Goal: Transaction & Acquisition: Purchase product/service

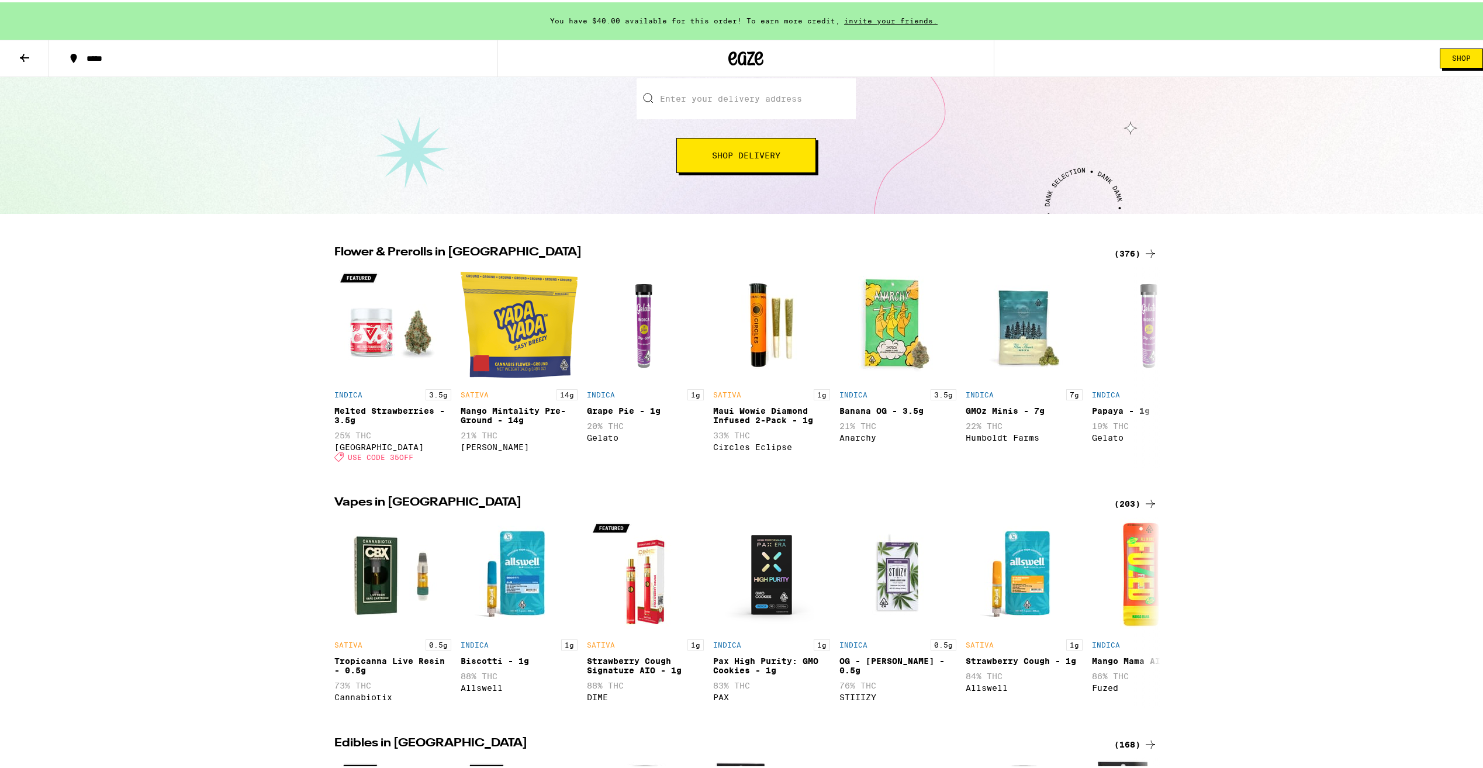
scroll to position [156, 0]
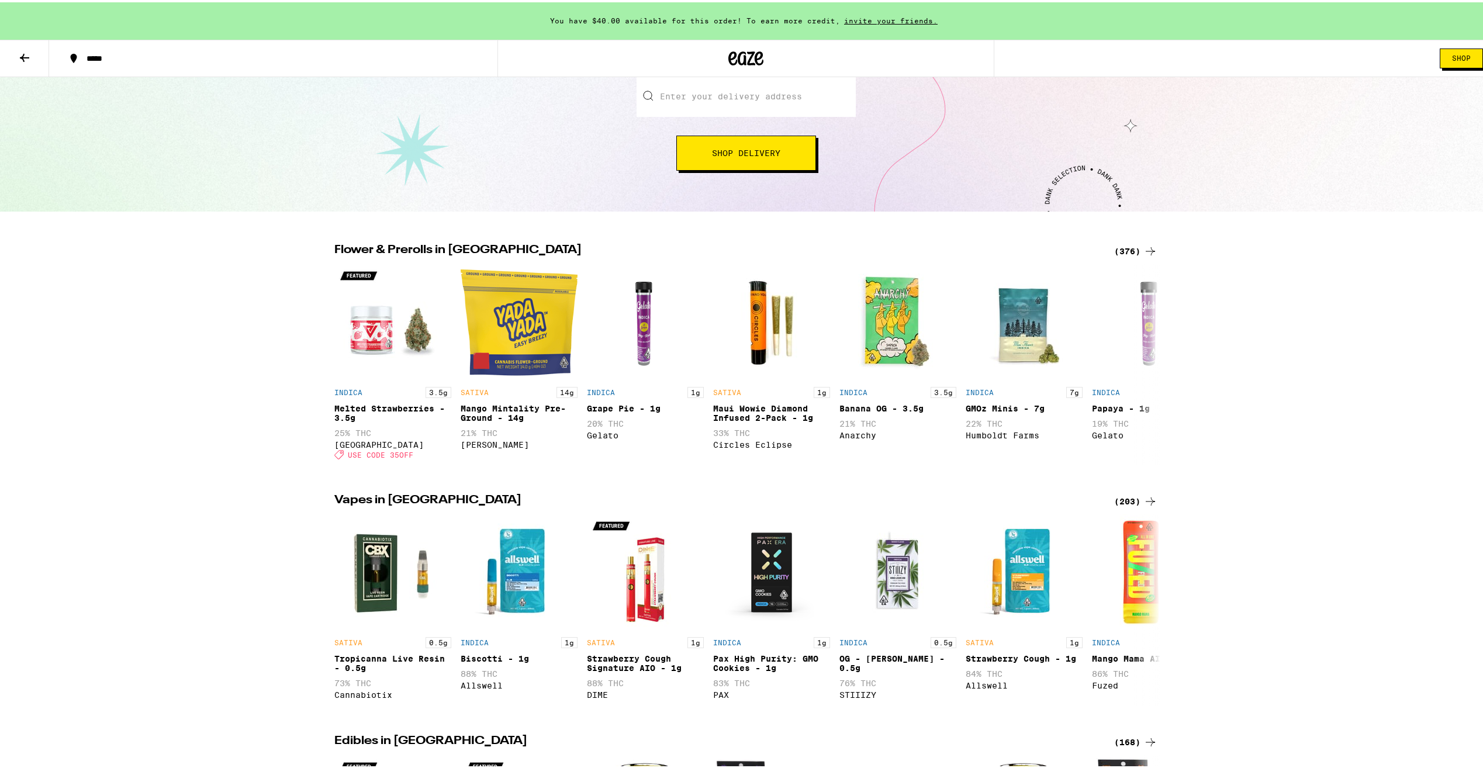
click at [1147, 248] on icon at bounding box center [1150, 249] width 9 height 8
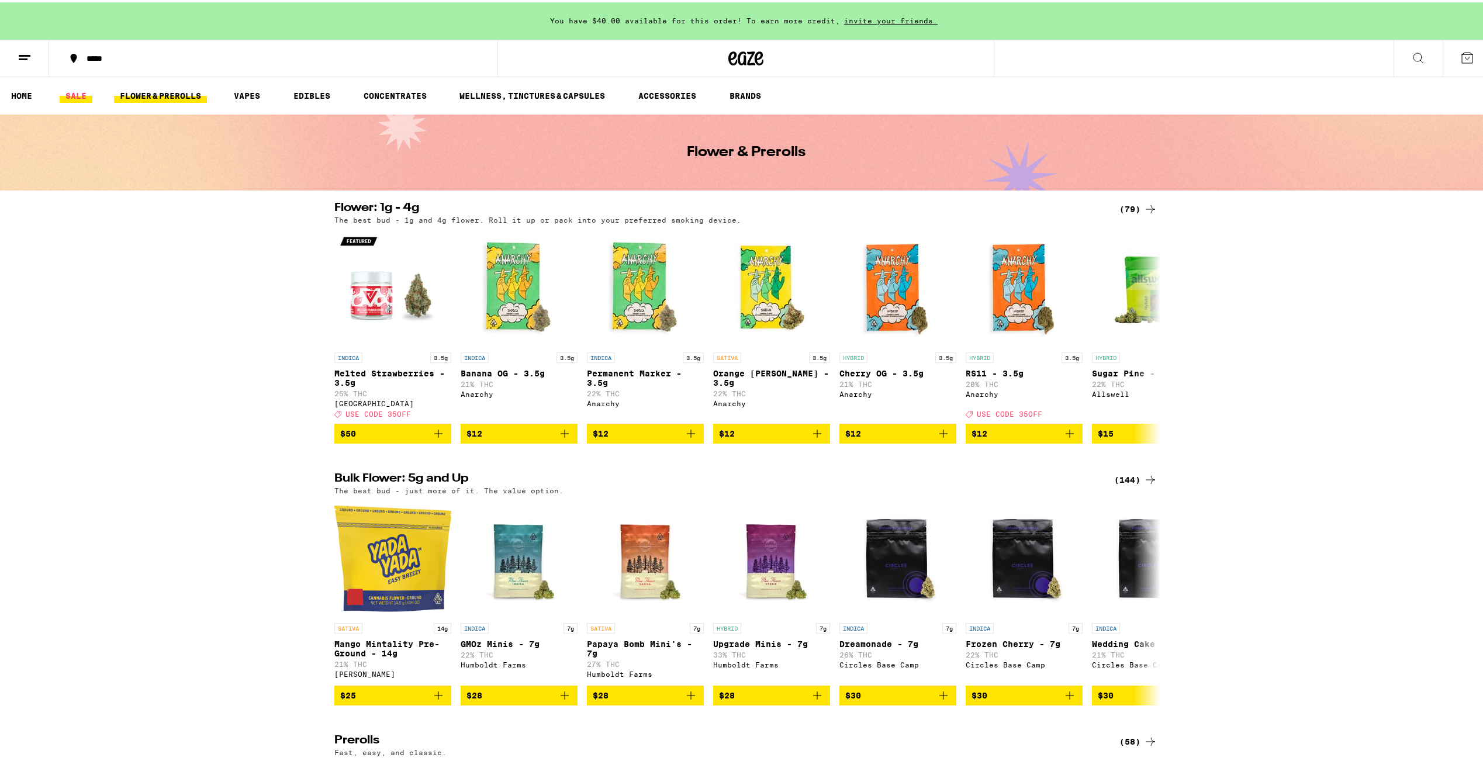
click at [76, 95] on link "SALE" at bounding box center [76, 94] width 33 height 14
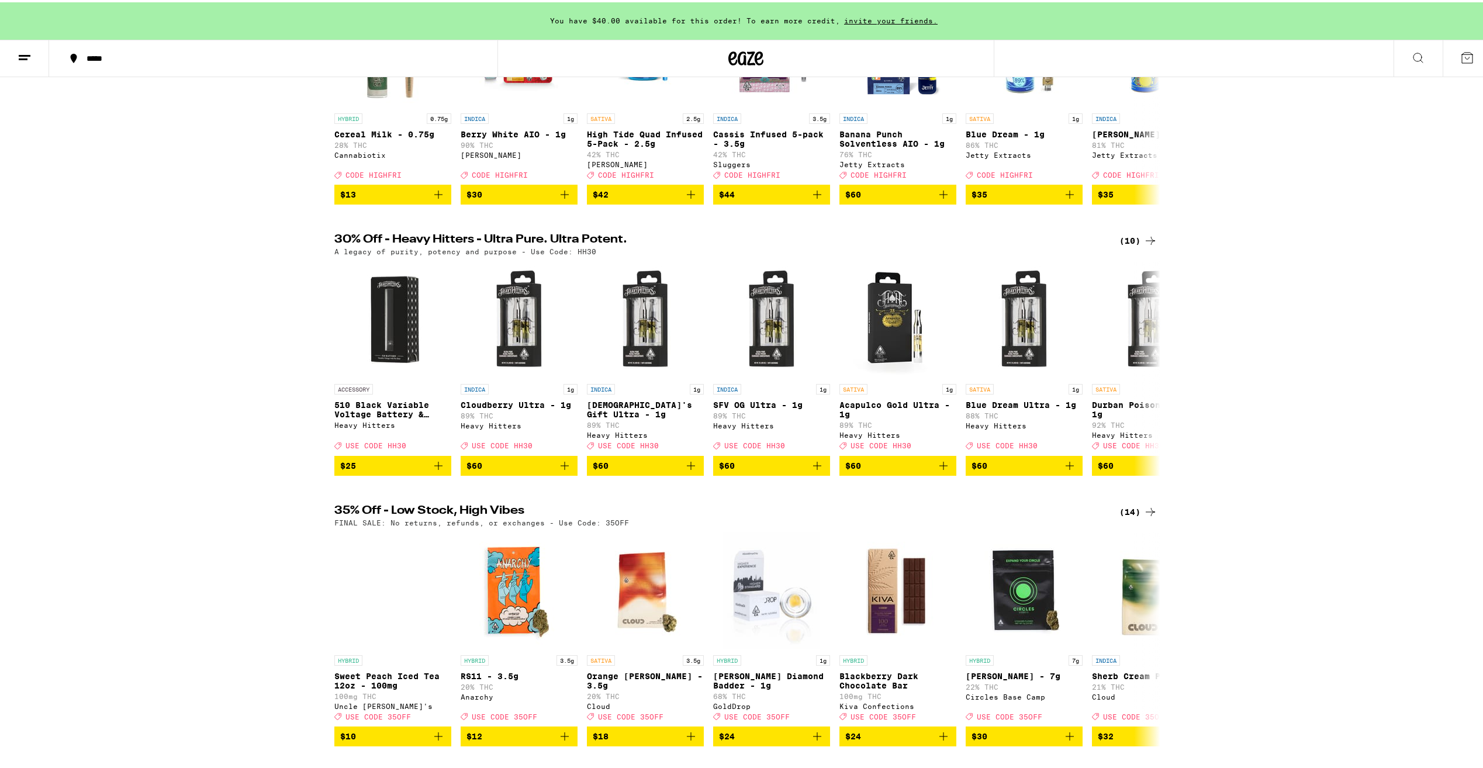
scroll to position [238, 0]
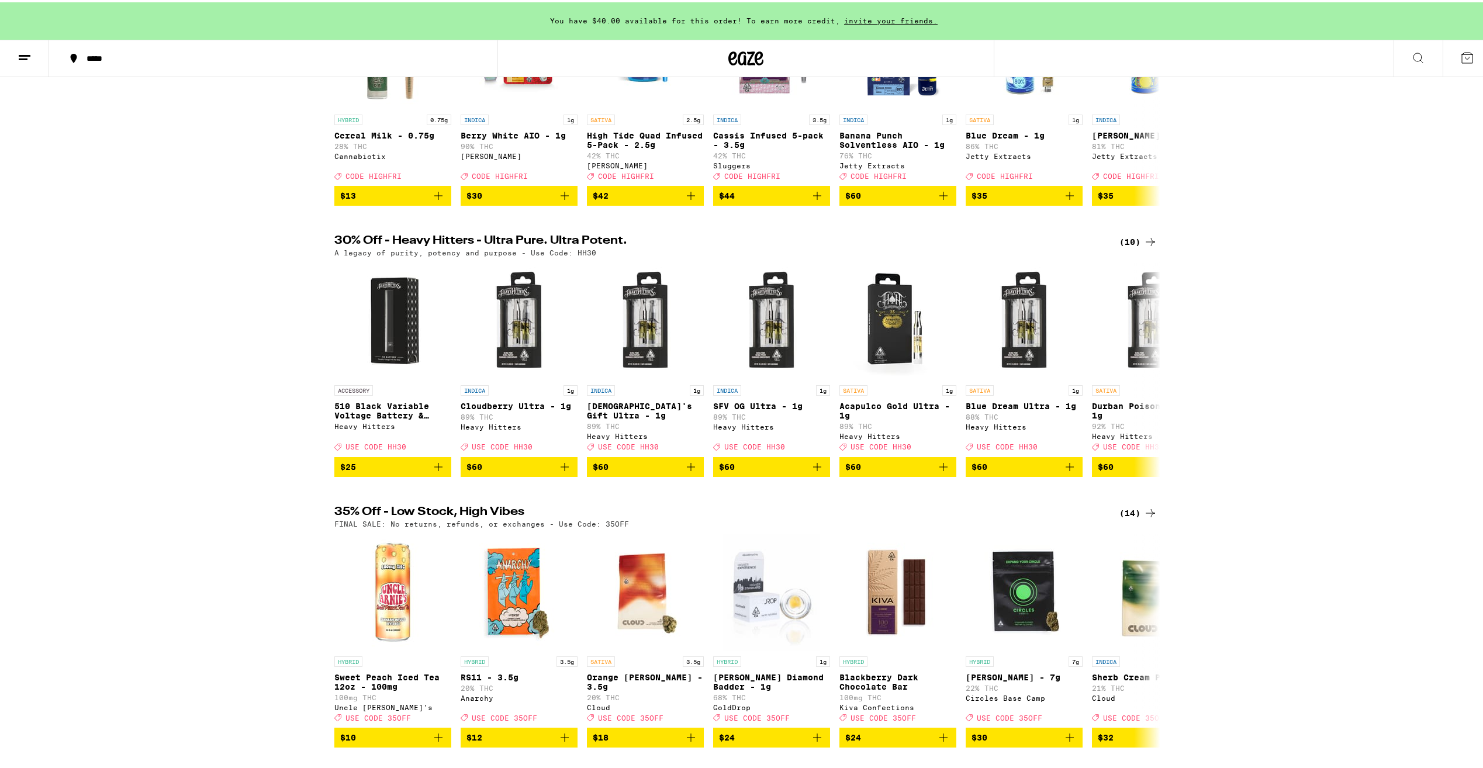
click at [1148, 515] on icon at bounding box center [1150, 511] width 9 height 8
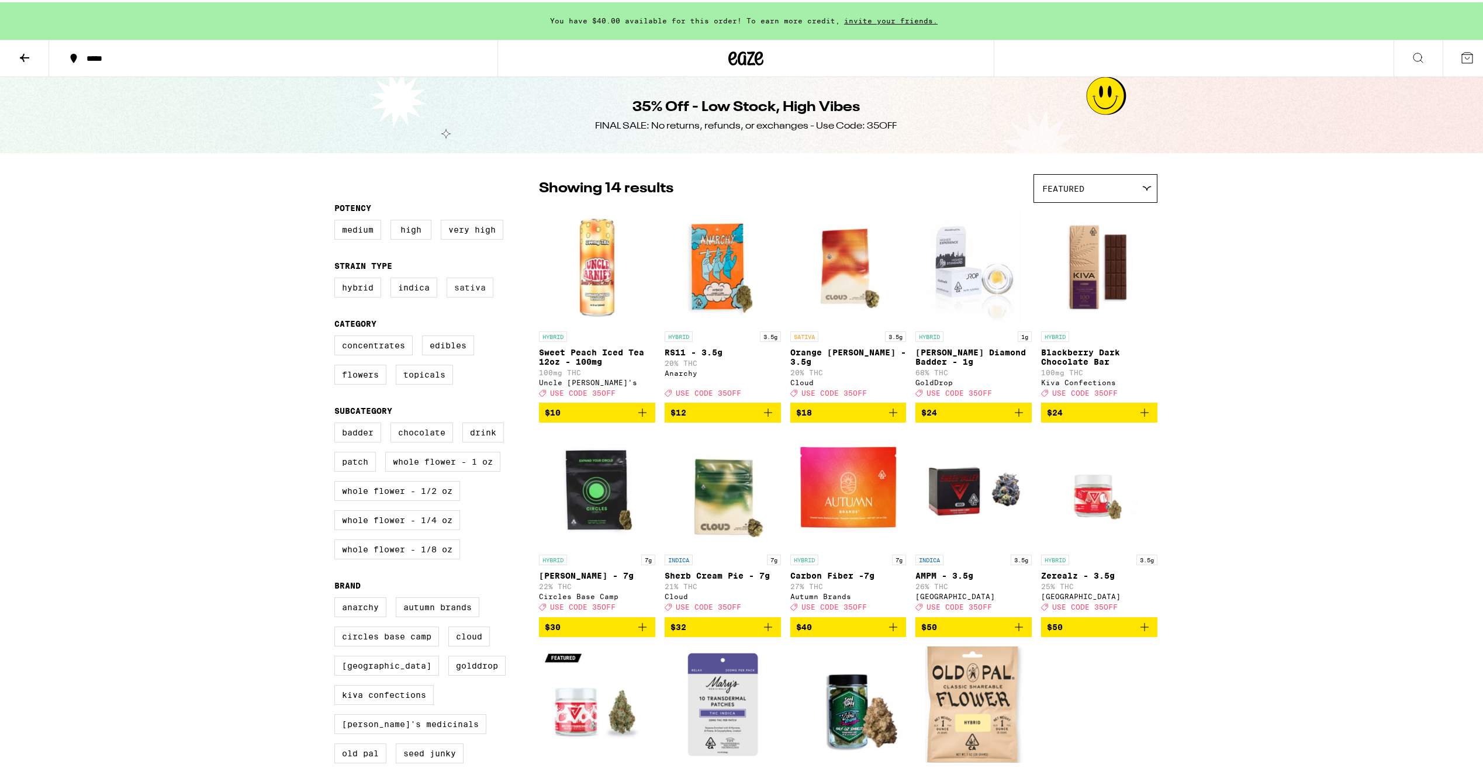
click at [467, 282] on label "Sativa" at bounding box center [470, 285] width 47 height 20
click at [337, 278] on input "Sativa" at bounding box center [337, 277] width 1 height 1
checkbox input "true"
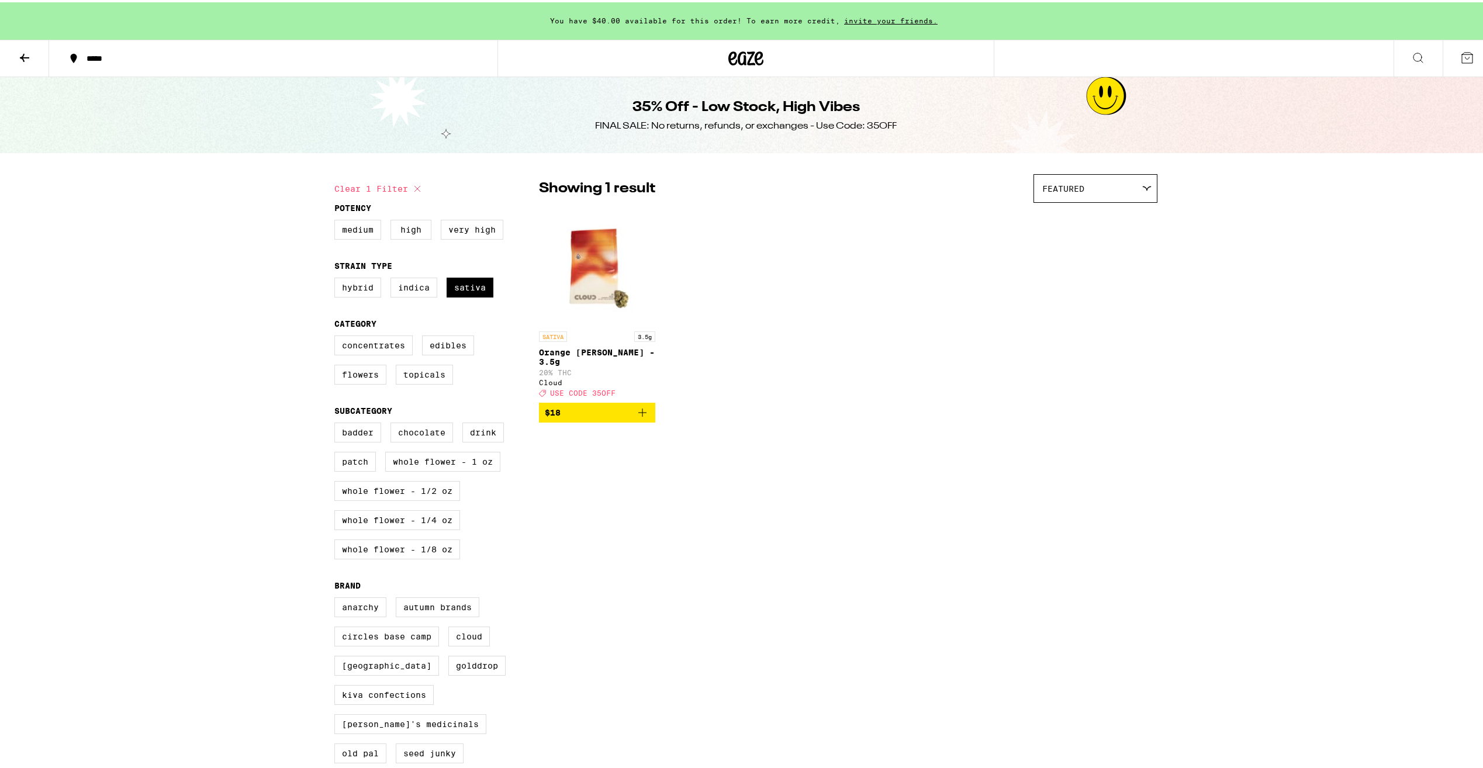
click at [25, 56] on icon at bounding box center [24, 55] width 9 height 8
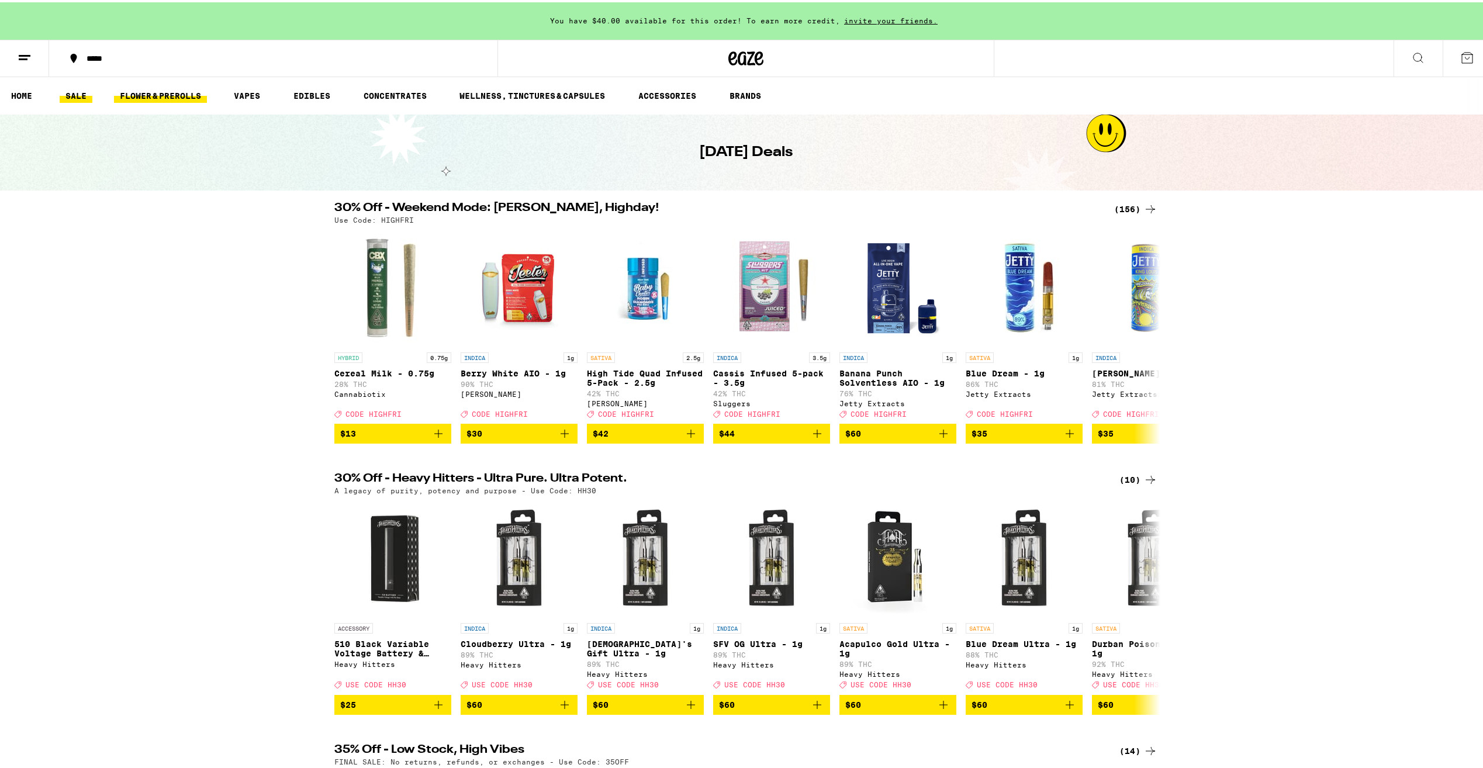
click at [163, 92] on link "FLOWER & PREROLLS" at bounding box center [160, 94] width 93 height 14
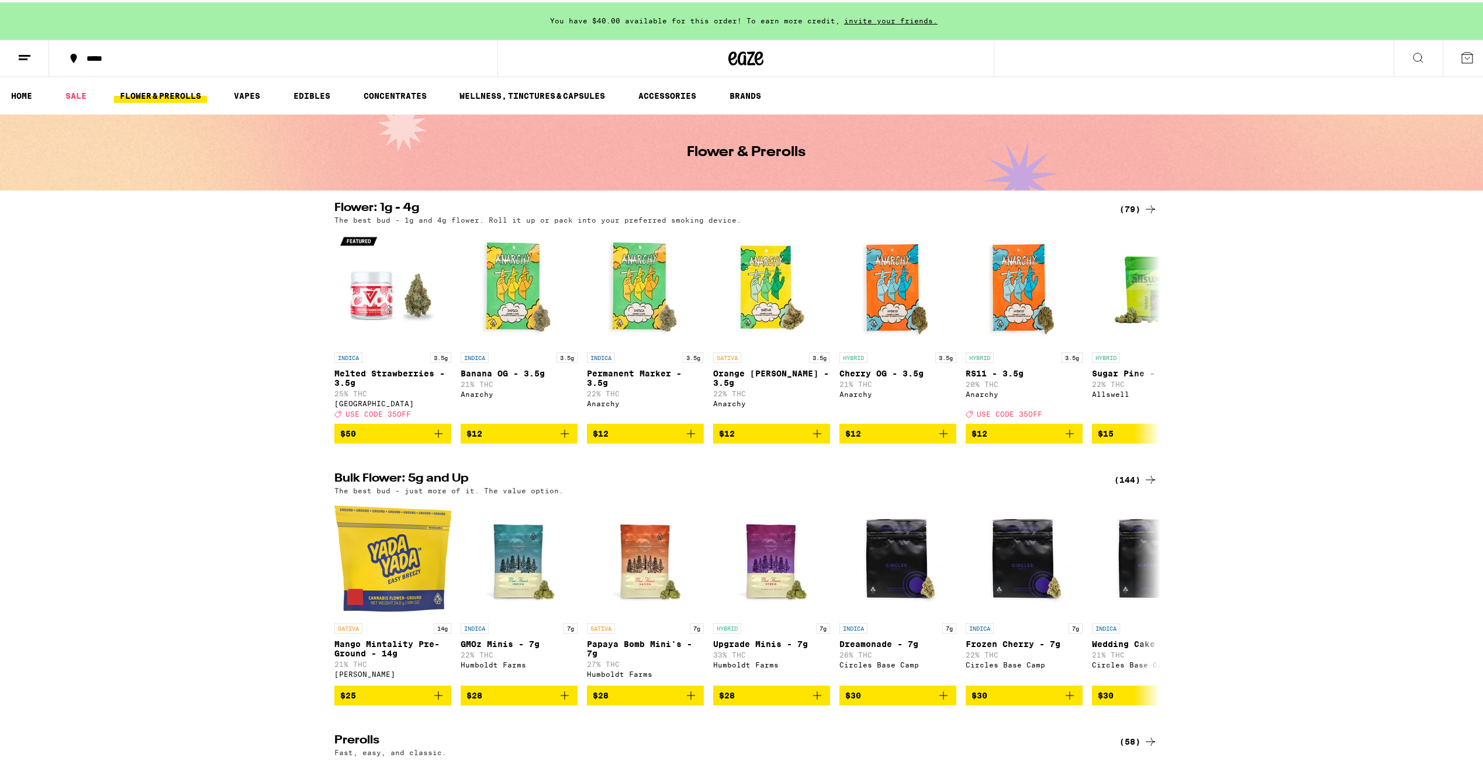
click at [1146, 485] on icon at bounding box center [1151, 478] width 14 height 14
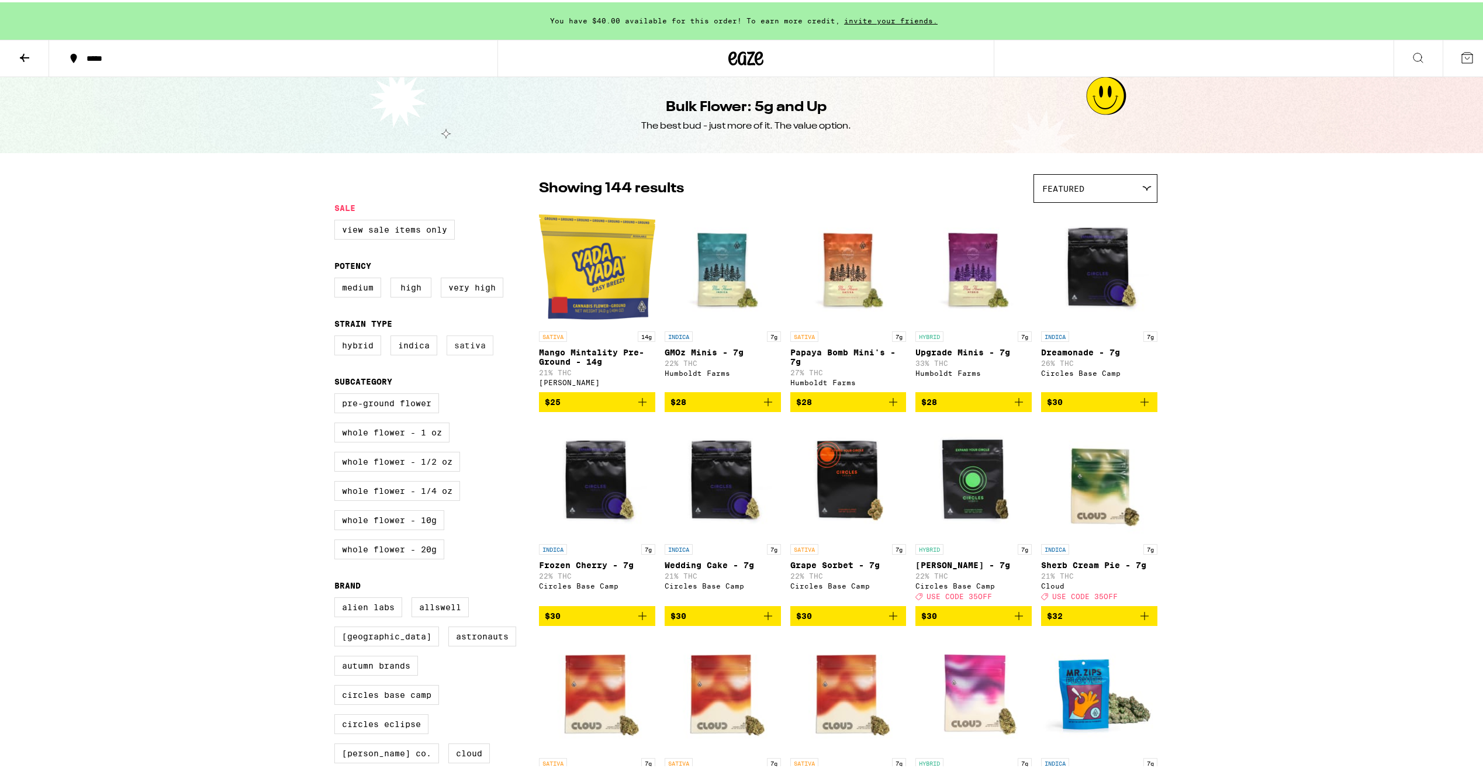
click at [465, 346] on label "Sativa" at bounding box center [470, 343] width 47 height 20
click at [337, 336] on input "Sativa" at bounding box center [337, 335] width 1 height 1
checkbox input "true"
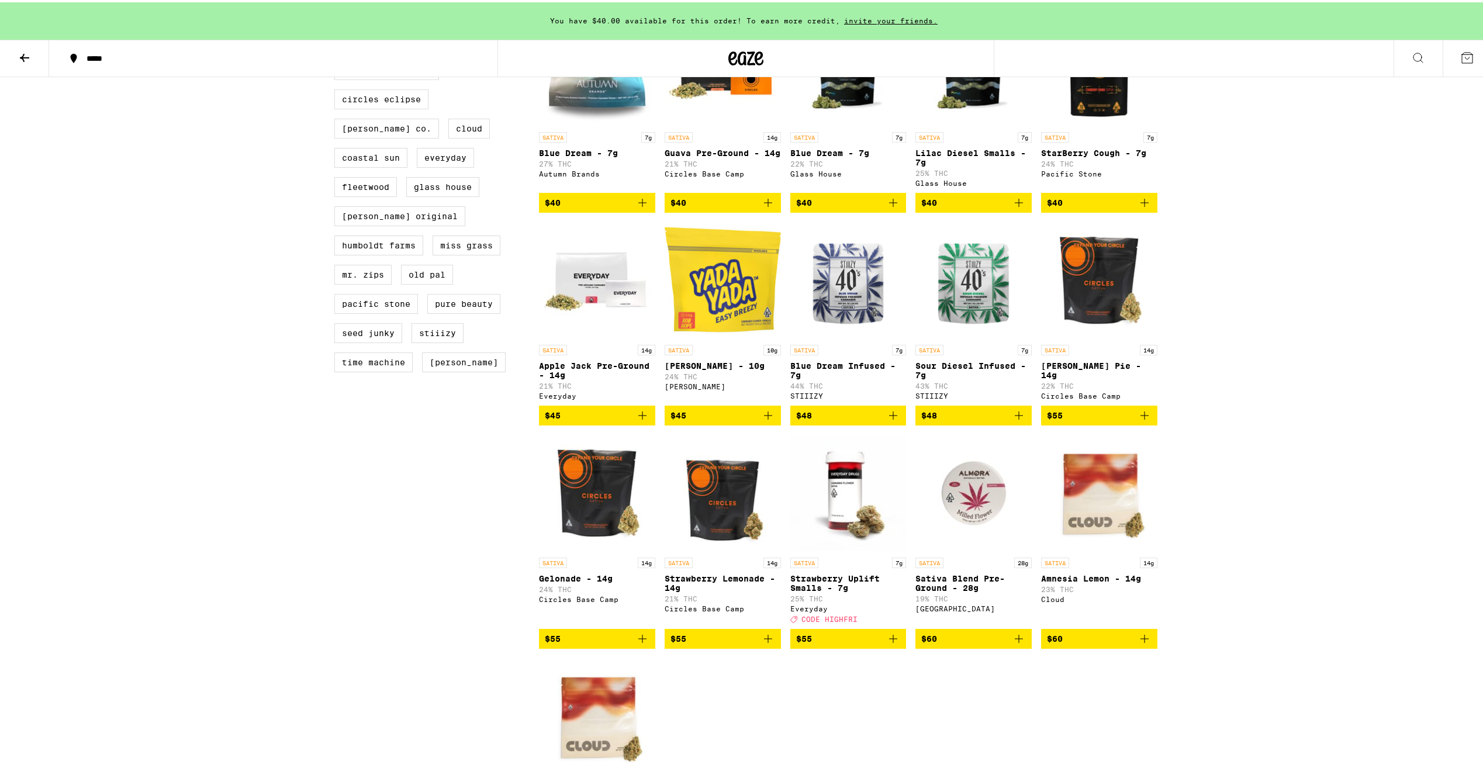
scroll to position [629, 0]
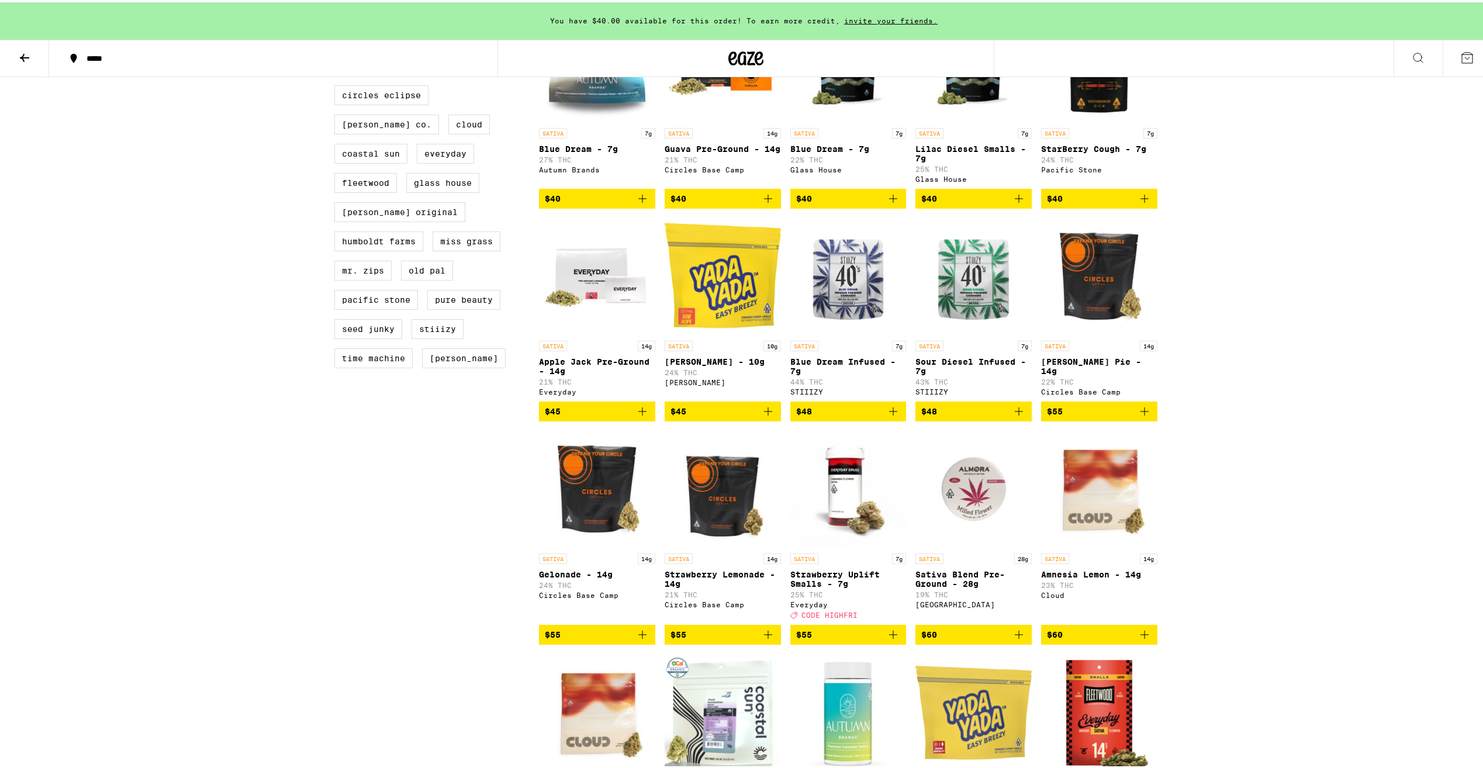
click at [828, 586] on p "Strawberry Uplift Smalls - 7g" at bounding box center [848, 577] width 116 height 19
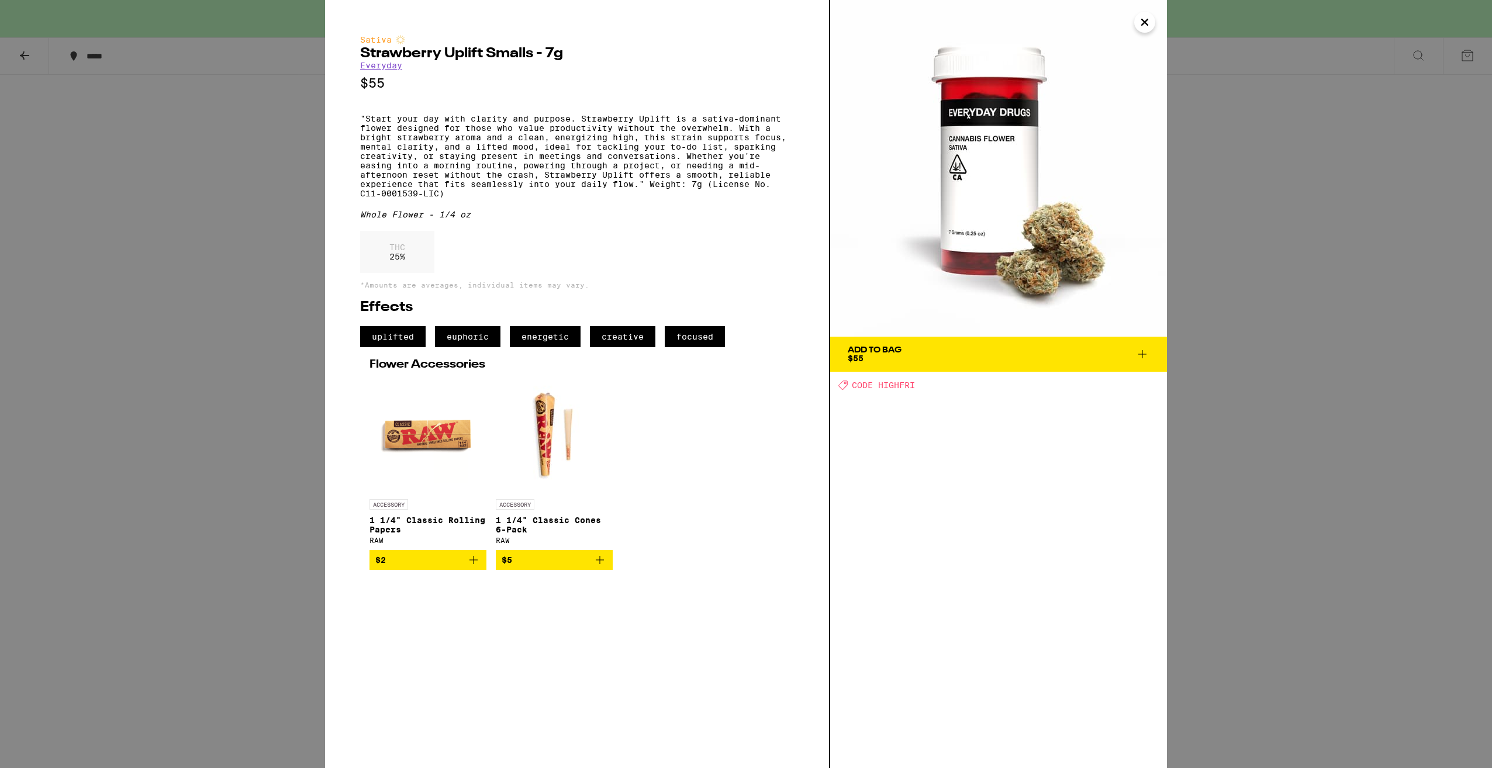
click at [26, 53] on div "Sativa Strawberry Uplift Smalls - 7g Everyday $55 "Start your day with clarity …" at bounding box center [746, 384] width 1492 height 768
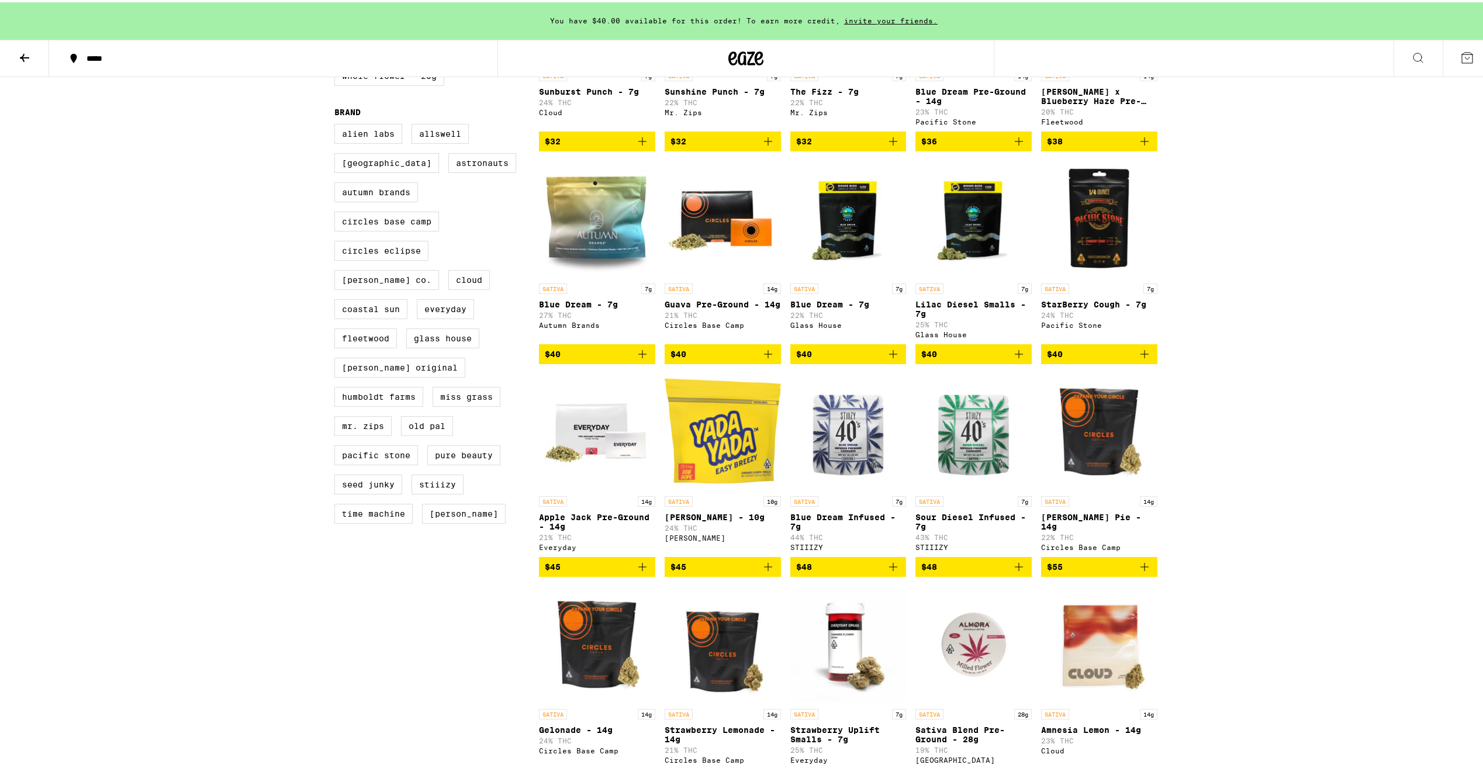
scroll to position [470, 0]
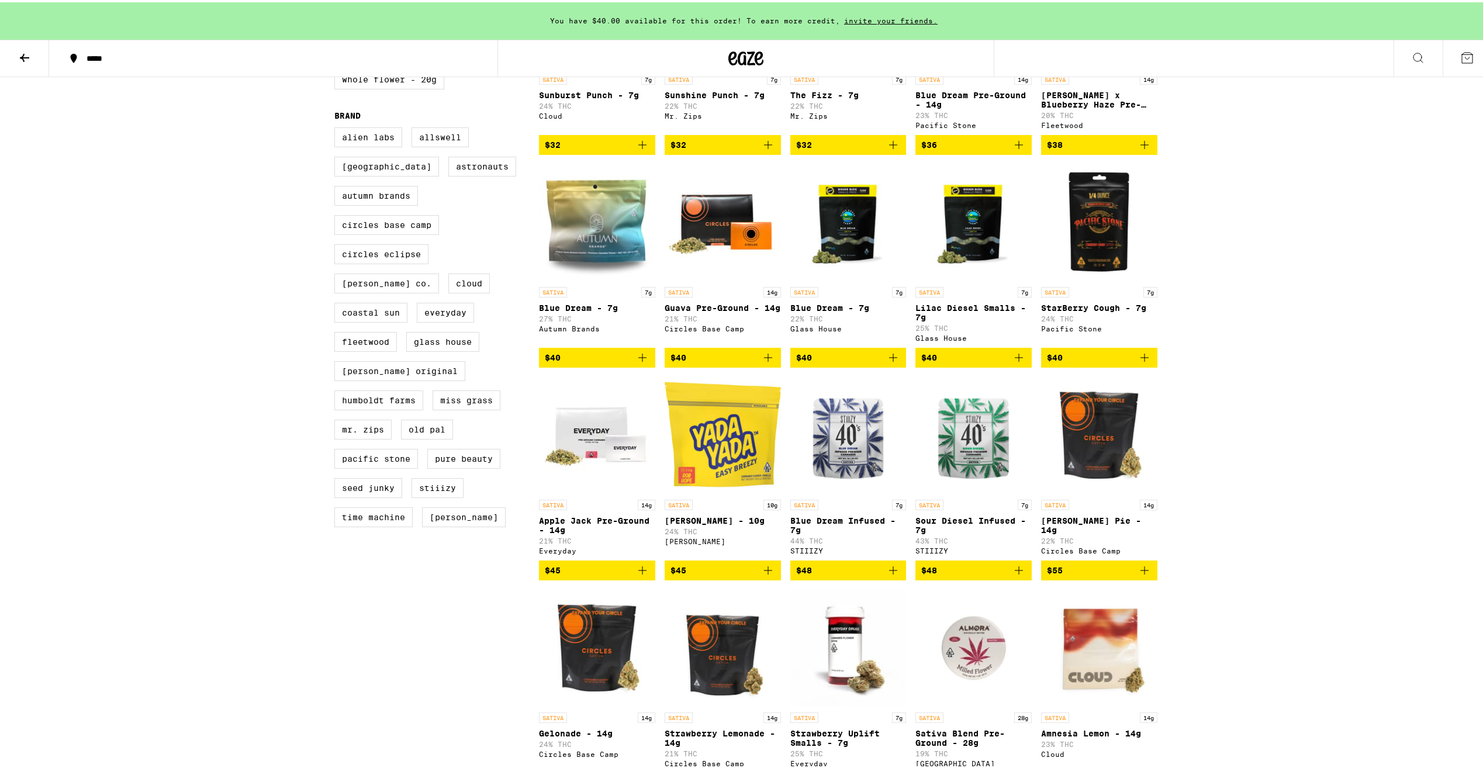
click at [584, 260] on img "Open page for Blue Dream - 7g from Autumn Brands" at bounding box center [597, 220] width 116 height 117
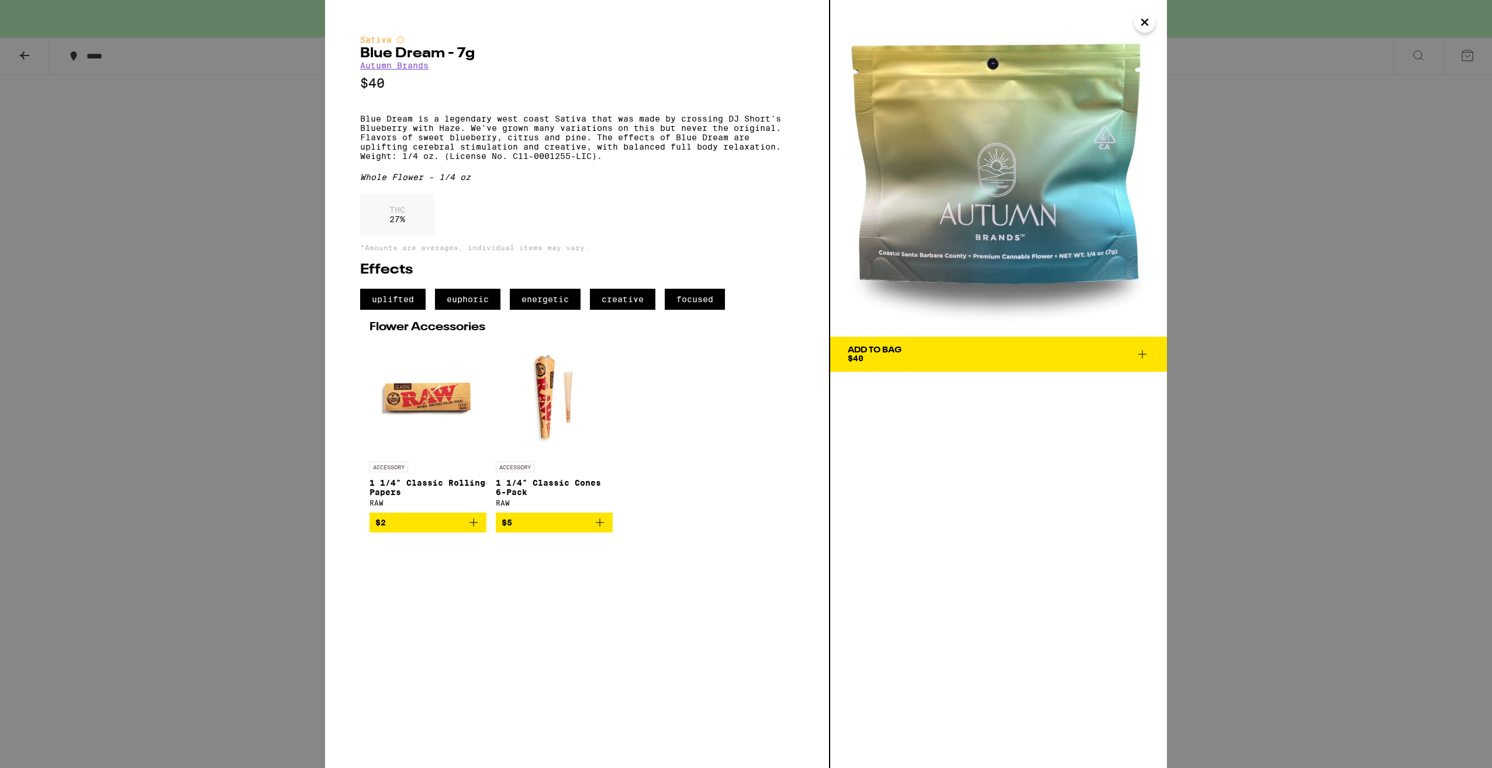
click at [941, 349] on span "Add To Bag $40" at bounding box center [999, 354] width 302 height 16
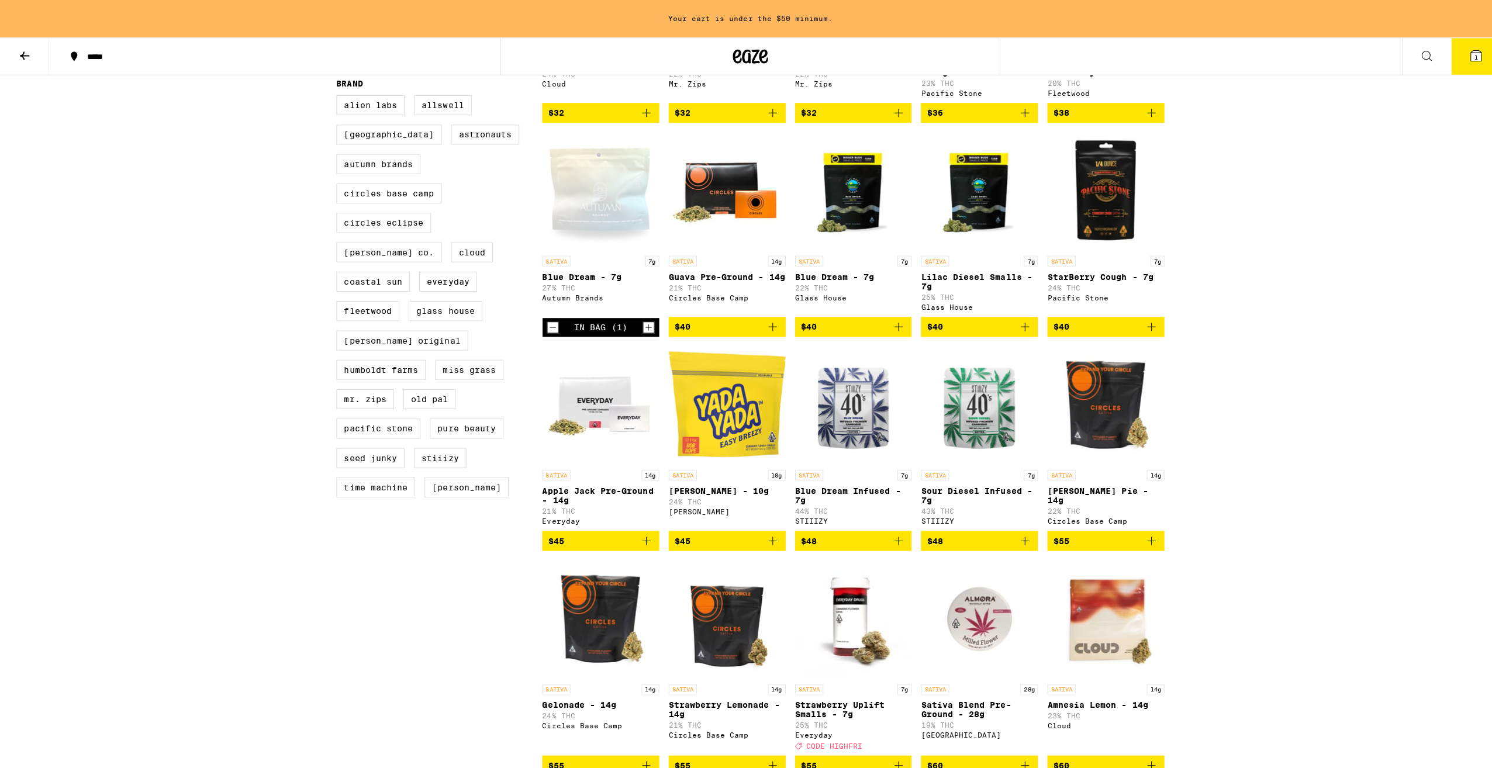
scroll to position [557, 0]
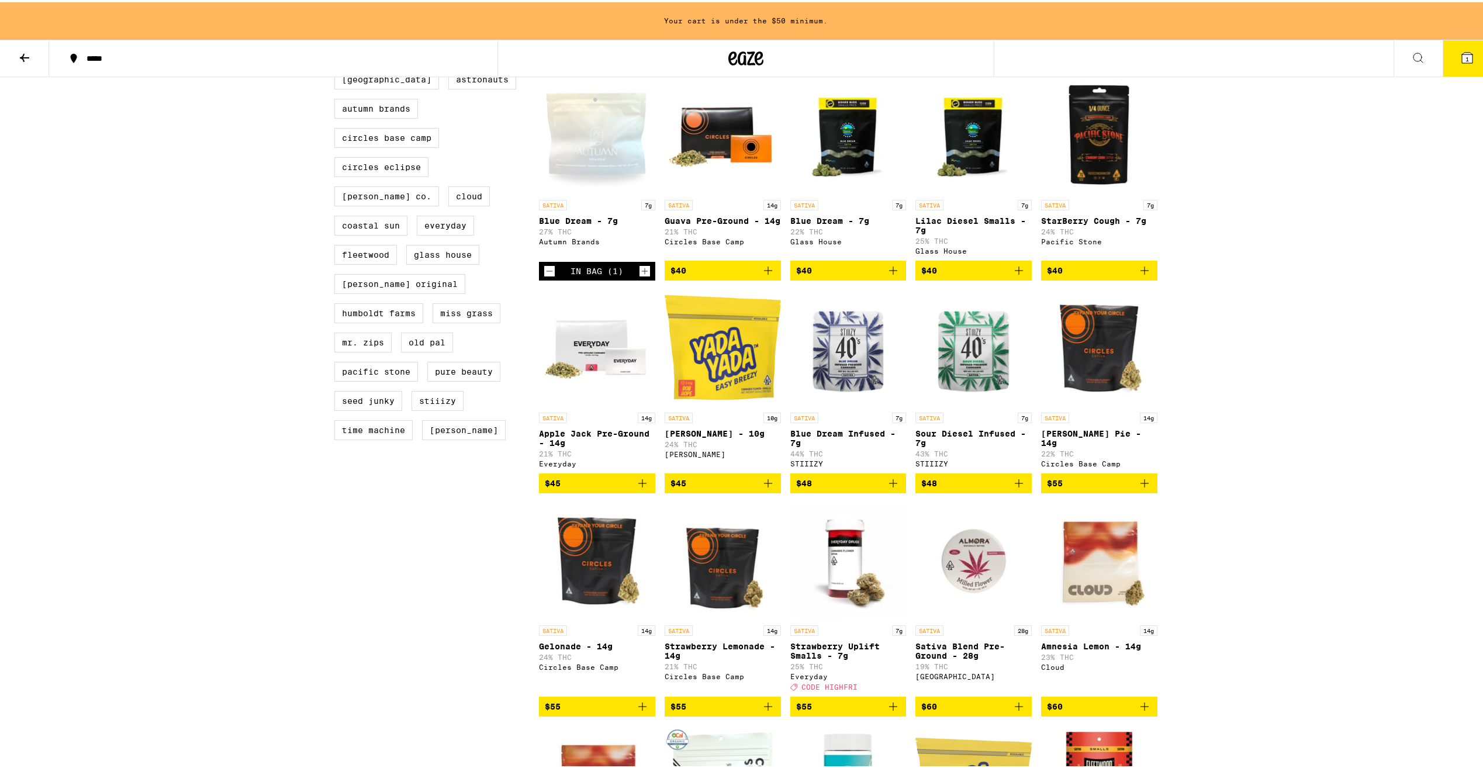
click at [848, 712] on span "$55" at bounding box center [848, 704] width 105 height 14
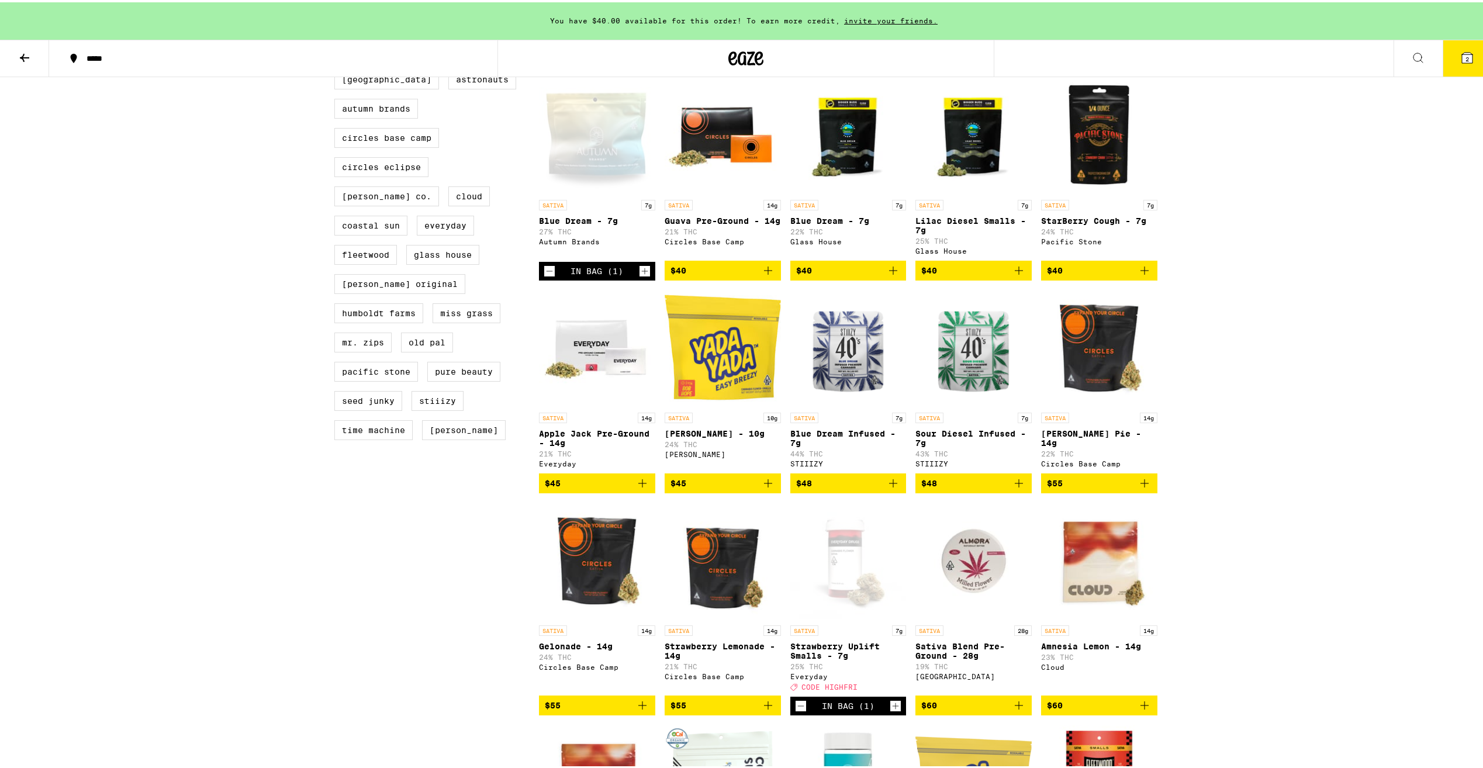
click at [1462, 52] on icon at bounding box center [1467, 55] width 11 height 11
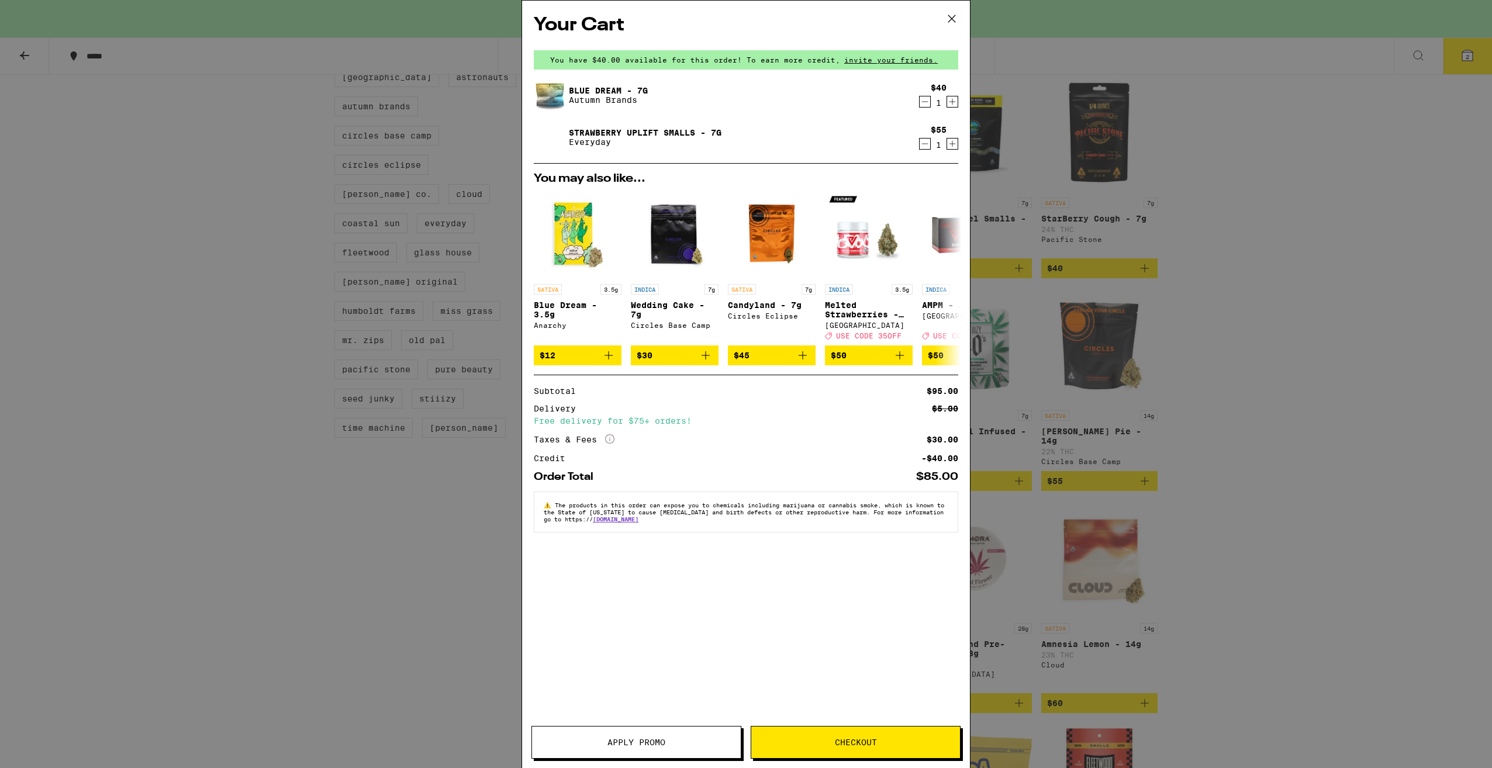
click at [838, 738] on span "Checkout" at bounding box center [856, 742] width 42 height 8
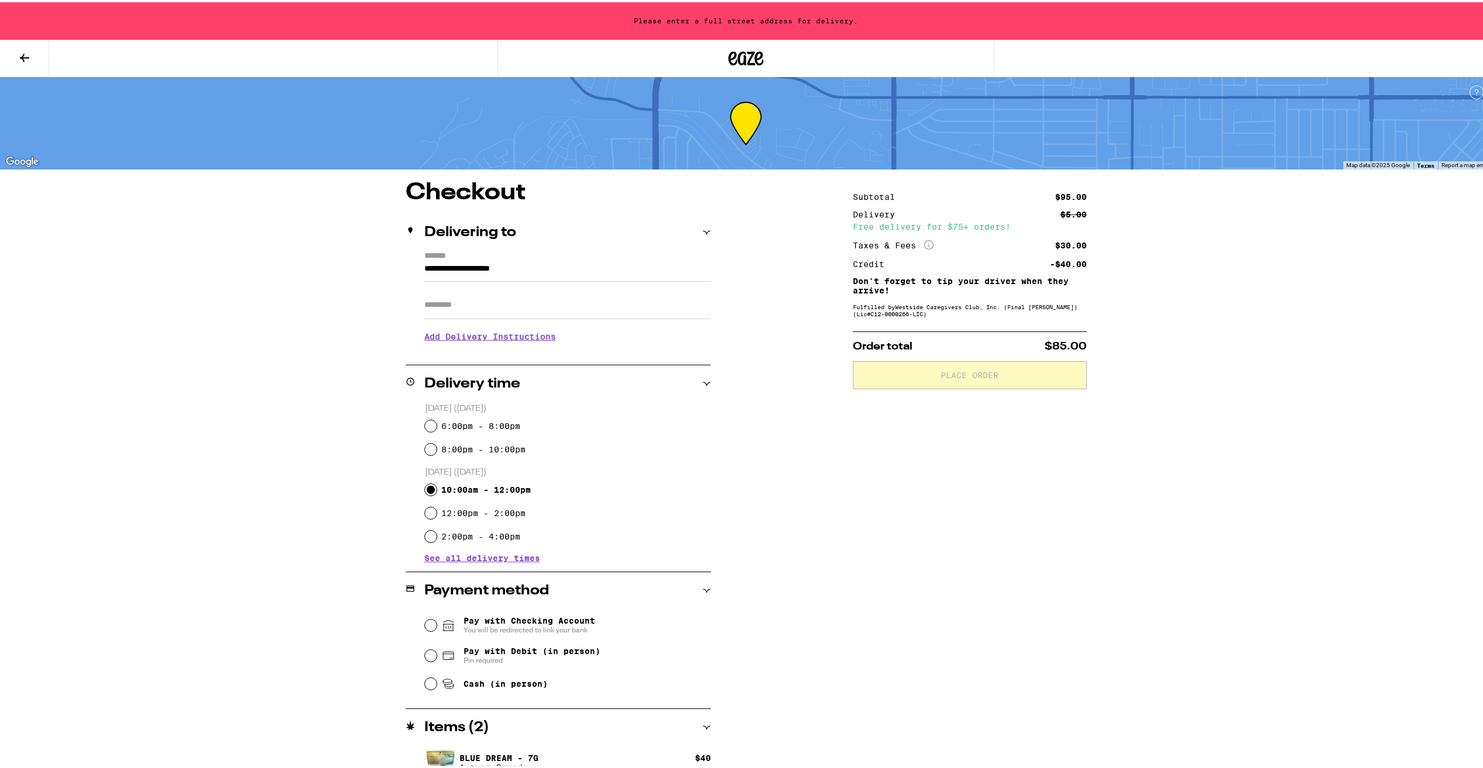
click at [425, 484] on input "10:00am - 12:00pm" at bounding box center [431, 488] width 12 height 12
radio input "true"
click at [429, 682] on input "Cash (in person)" at bounding box center [431, 682] width 12 height 12
radio input "true"
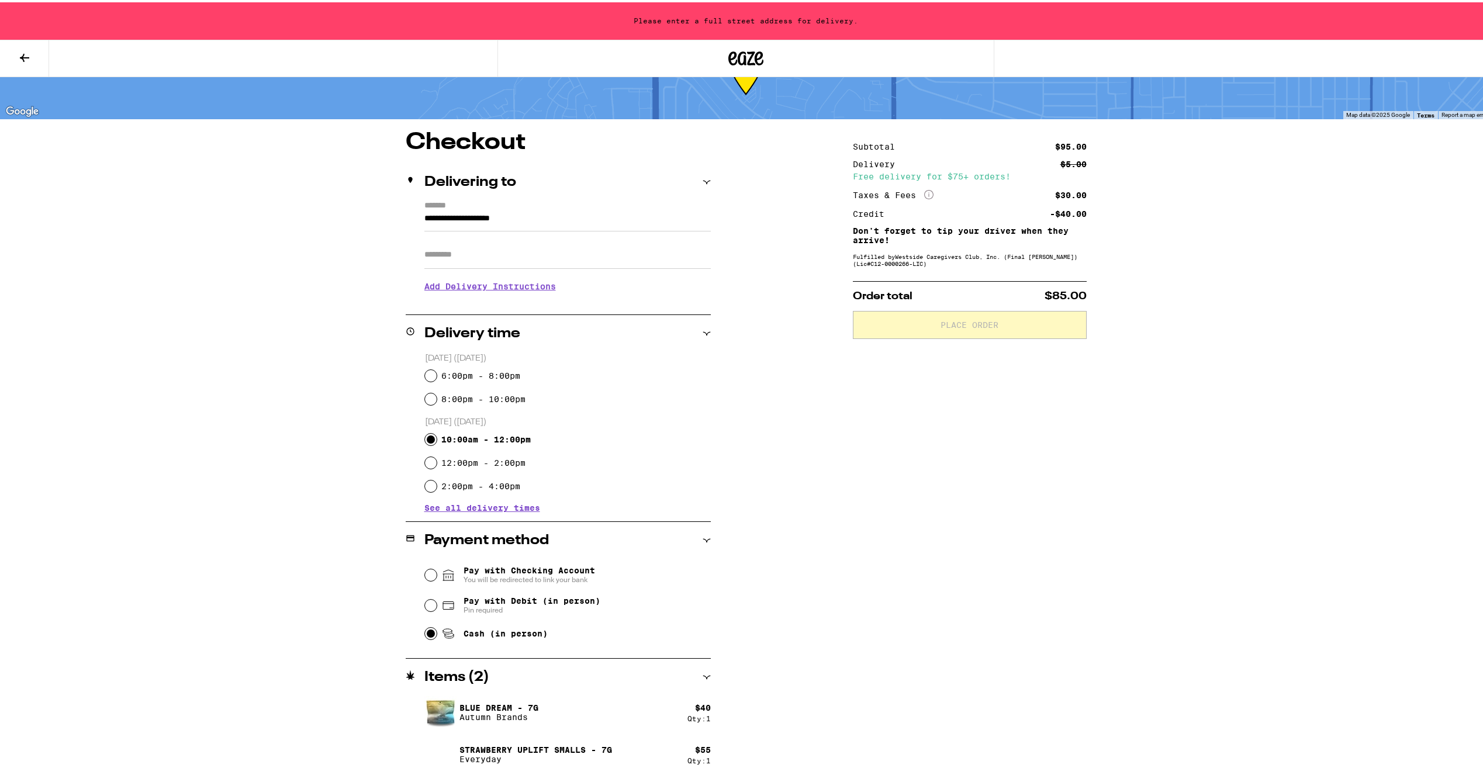
scroll to position [61, 0]
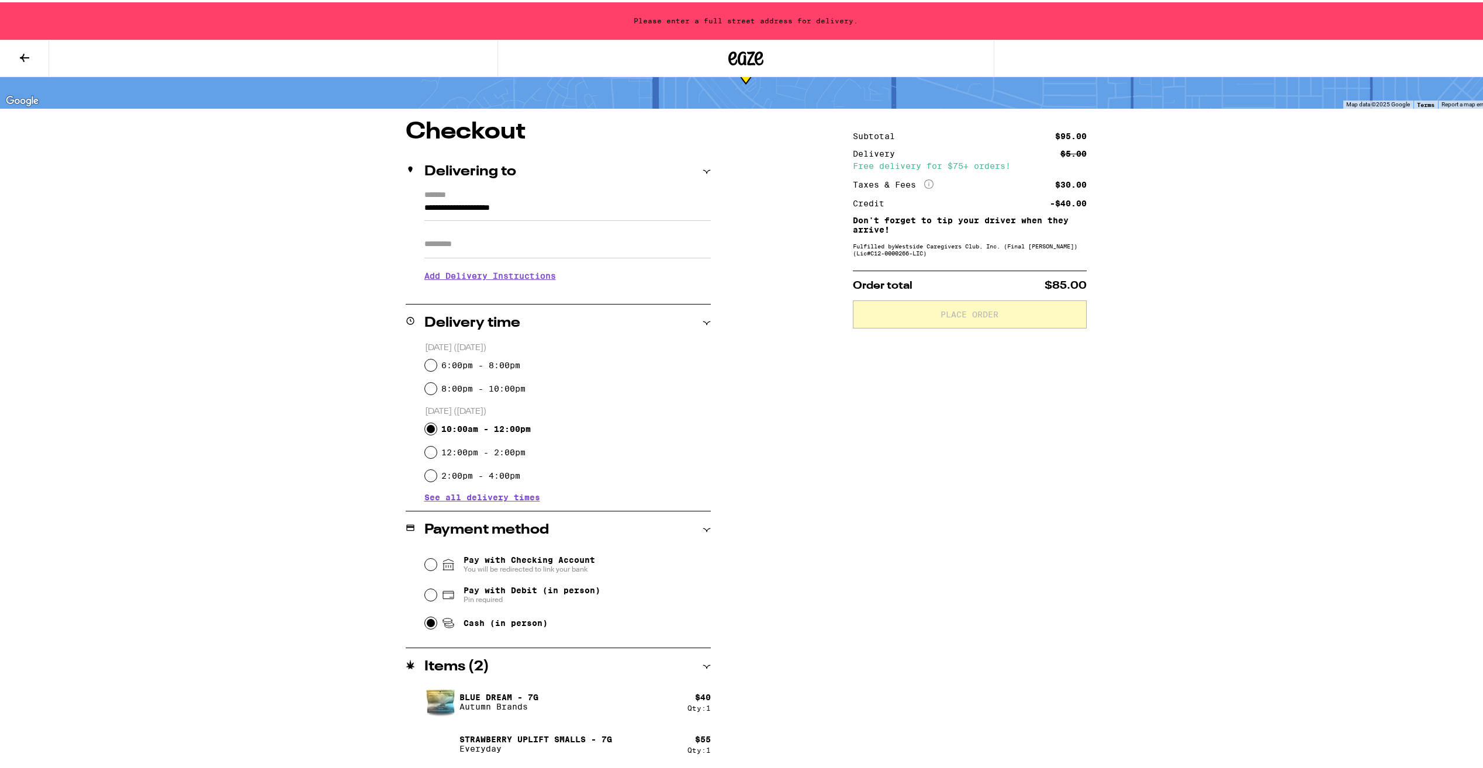
click at [499, 276] on h3 "Add Delivery Instructions" at bounding box center [567, 273] width 286 height 27
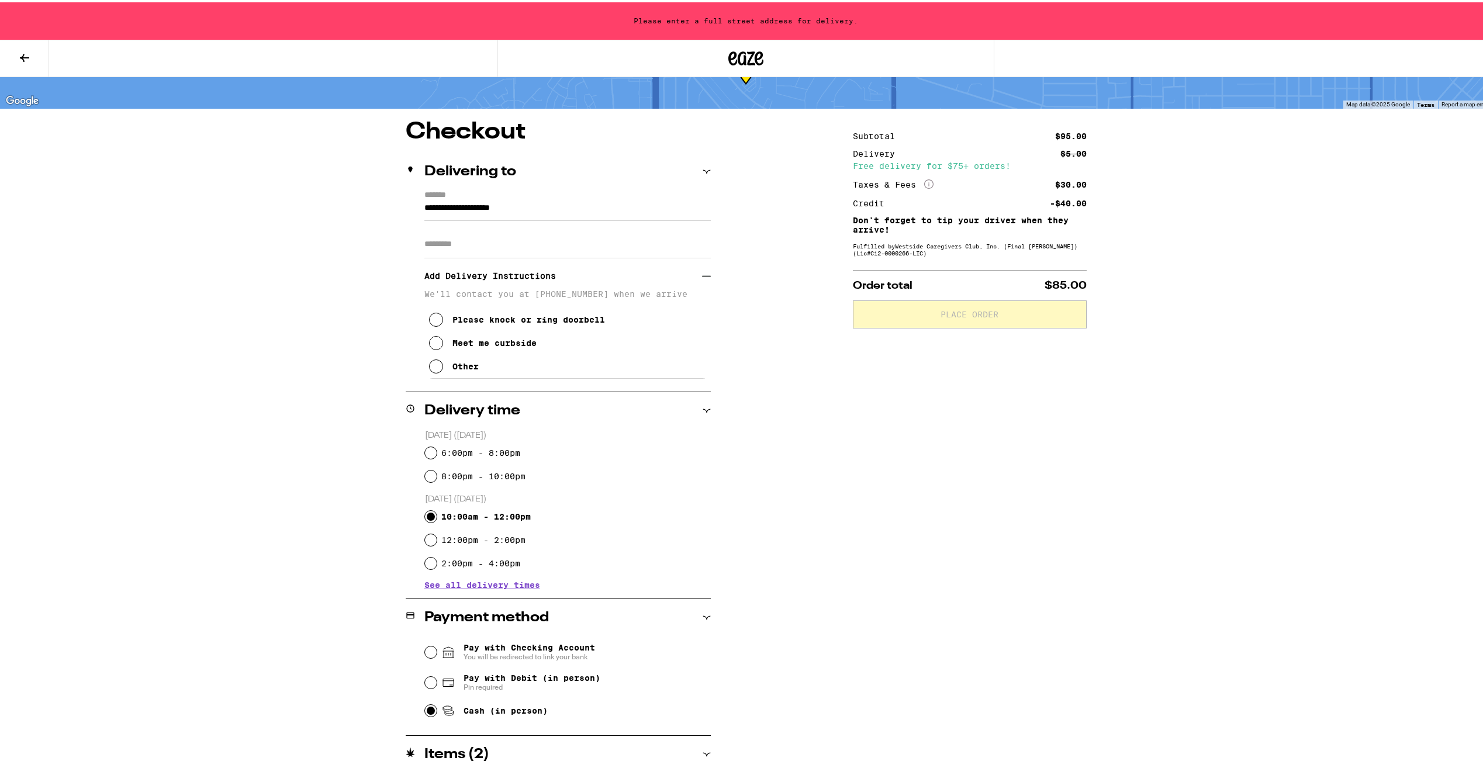
click at [429, 321] on icon at bounding box center [436, 317] width 14 height 14
click at [424, 203] on input "**********" at bounding box center [567, 209] width 286 height 20
click at [491, 235] on div "**********" at bounding box center [495, 234] width 74 height 11
type input "**********"
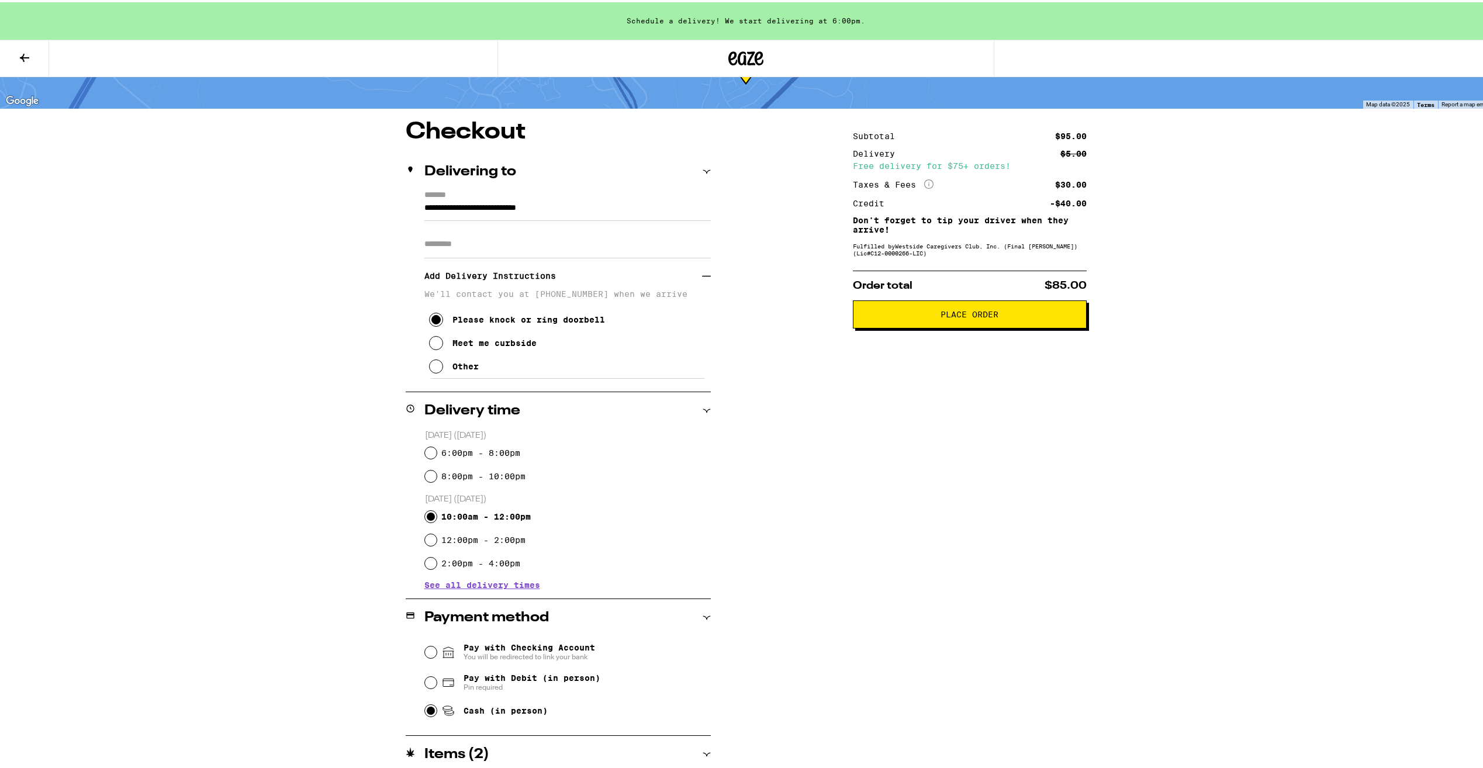
click at [976, 314] on span "Place Order" at bounding box center [970, 312] width 58 height 8
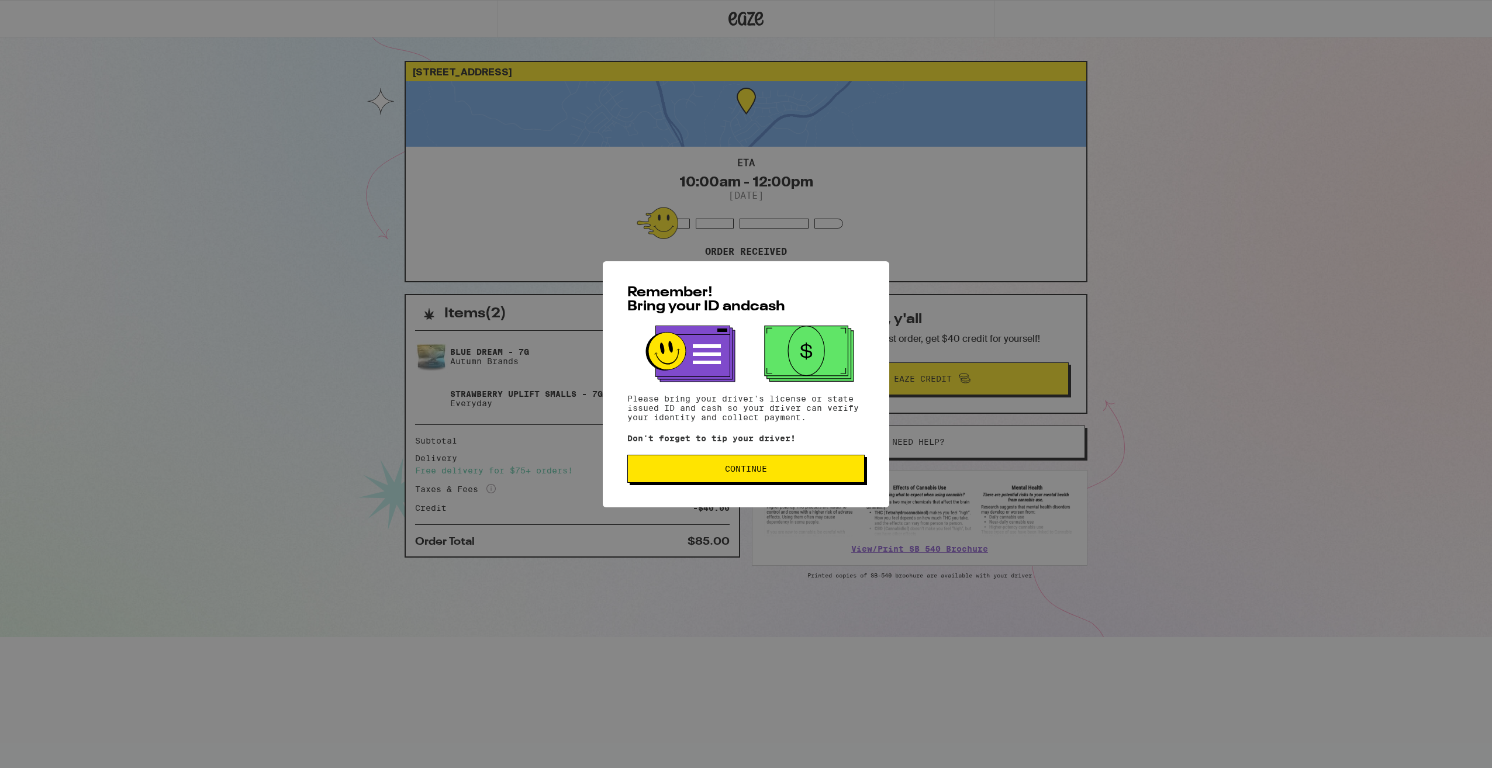
click at [772, 469] on span "Continue" at bounding box center [745, 469] width 217 height 8
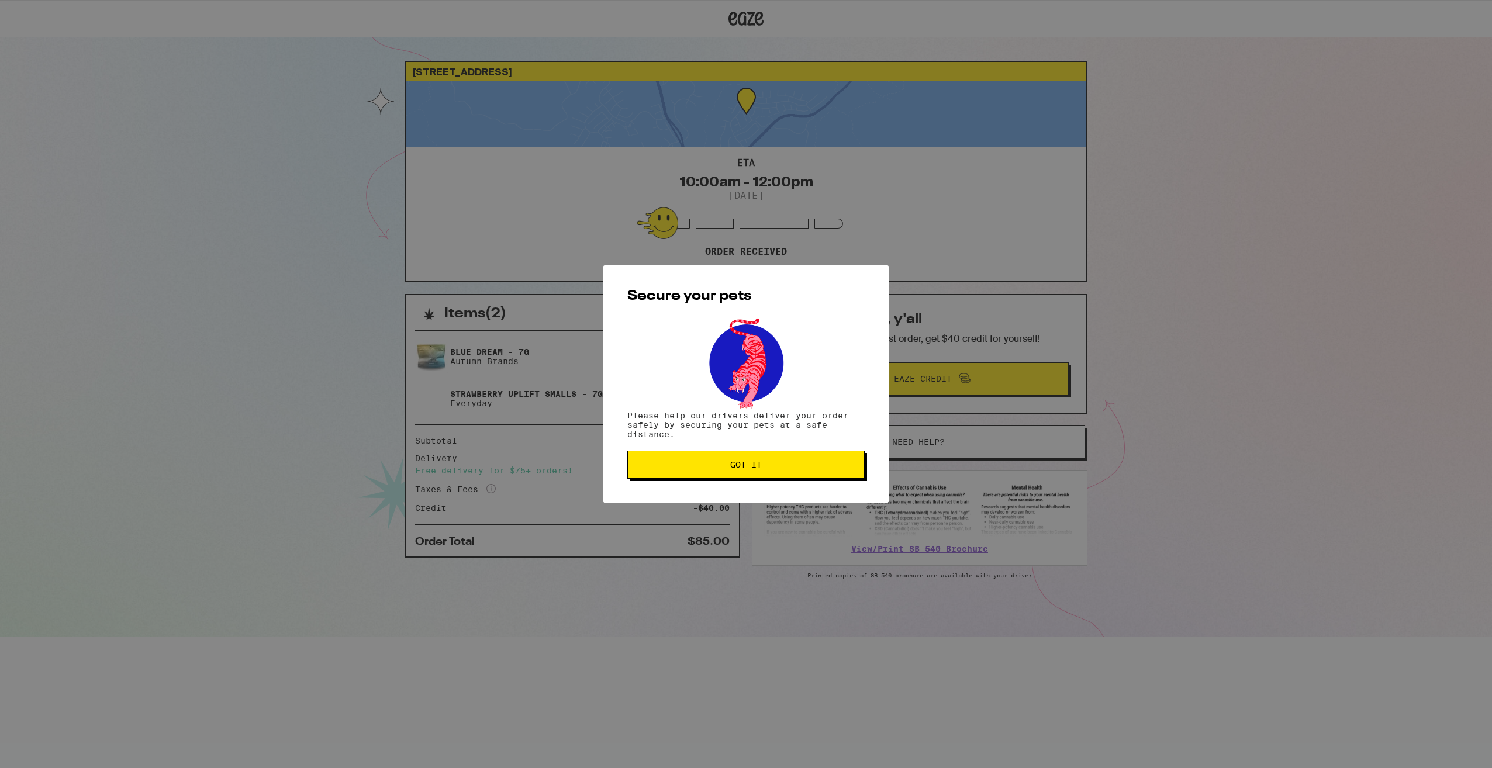
click at [746, 461] on span "Got it" at bounding box center [746, 465] width 32 height 8
